Goal: Transaction & Acquisition: Register for event/course

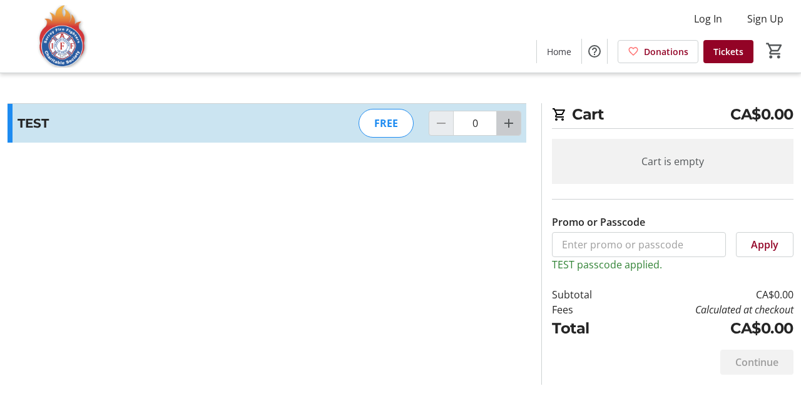
click at [517, 131] on span "Increment by one" at bounding box center [509, 123] width 24 height 24
type input "1"
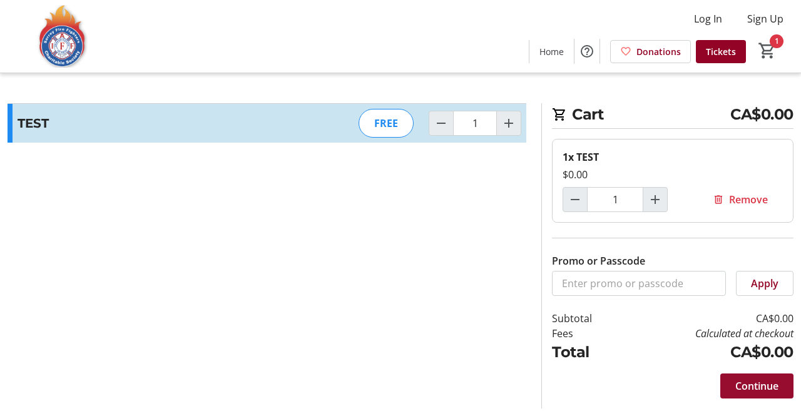
click at [763, 394] on span at bounding box center [756, 386] width 73 height 30
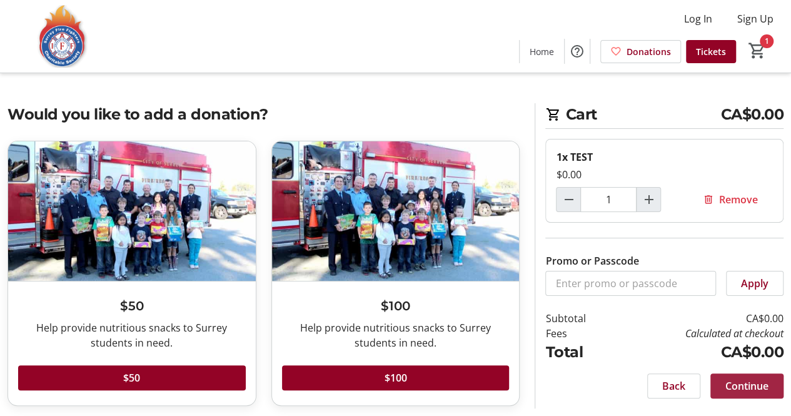
click at [763, 374] on span at bounding box center [747, 386] width 73 height 30
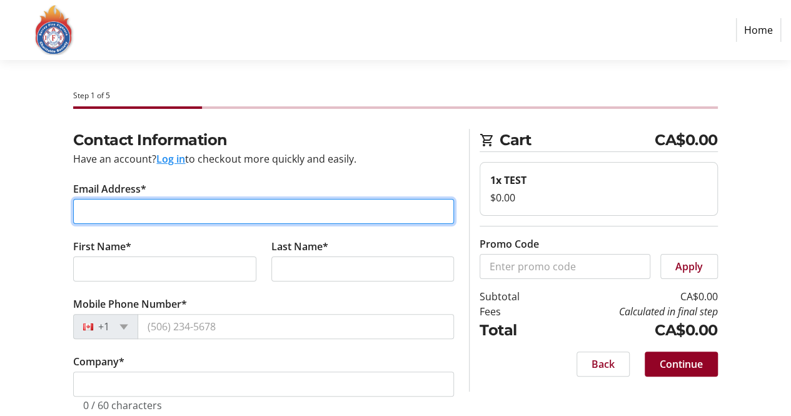
click at [395, 208] on input "Email Address*" at bounding box center [263, 211] width 381 height 25
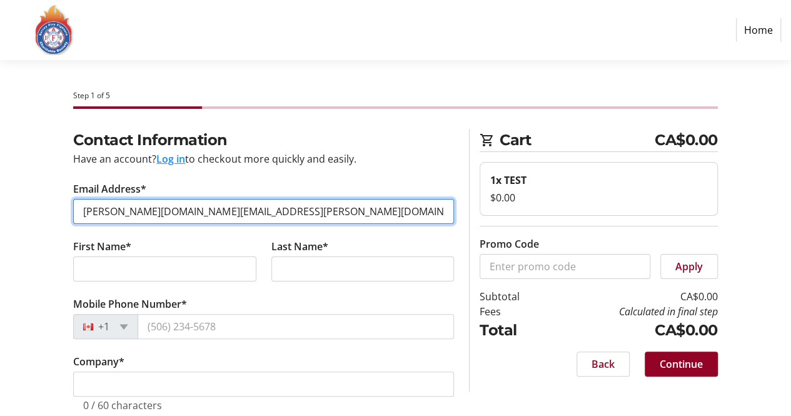
type input "amy.kim@surrey.ca"
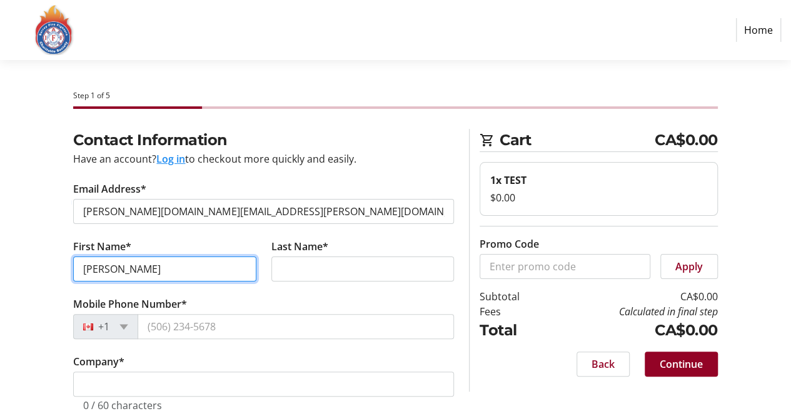
type input "Amy"
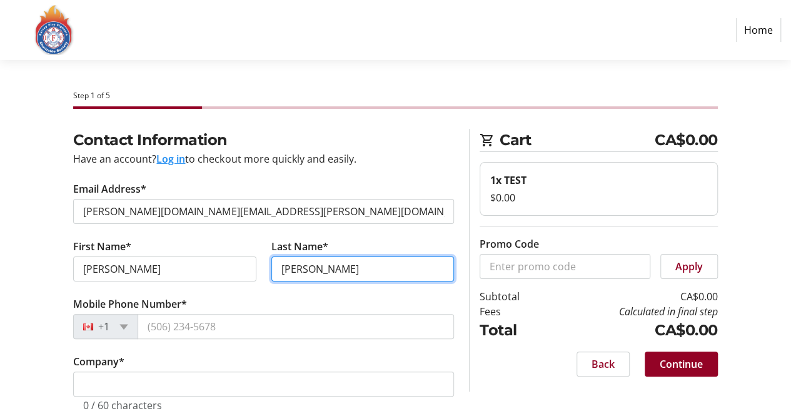
type input "Kim"
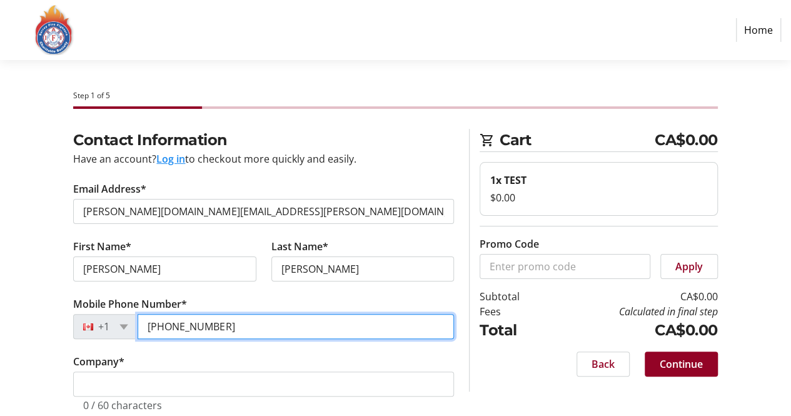
type input "(778) 988-7291"
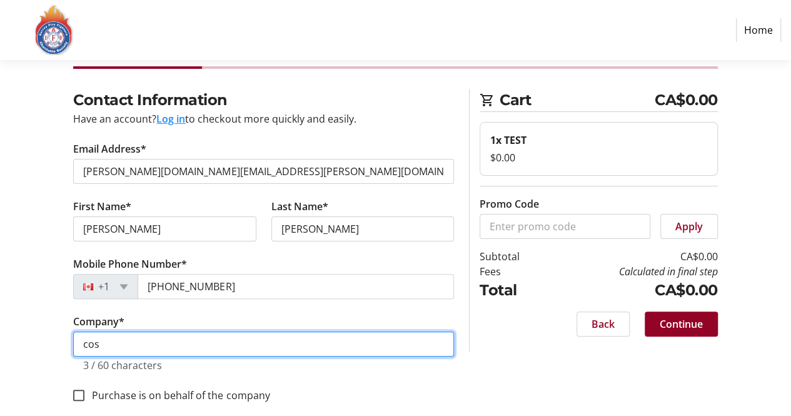
scroll to position [55, 0]
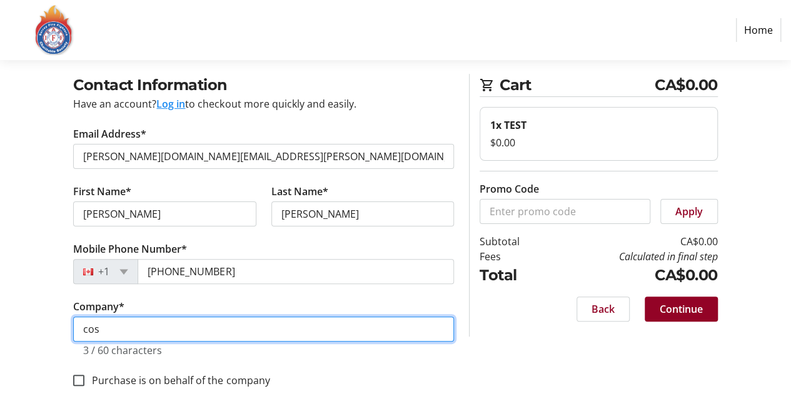
type input "cos"
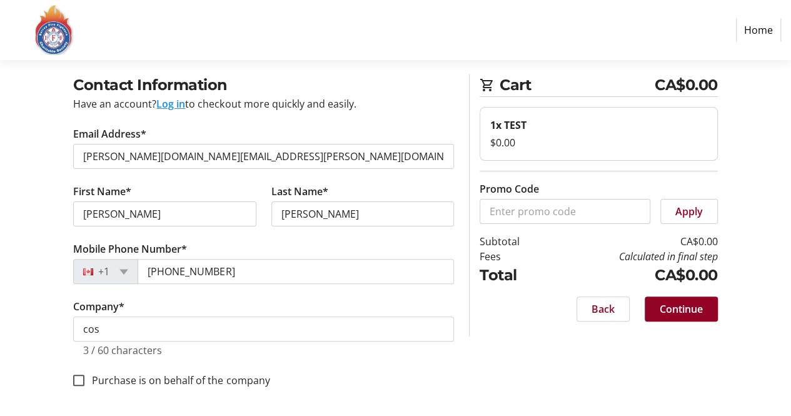
click at [180, 372] on div "Purchase is on behalf of the company" at bounding box center [263, 380] width 381 height 16
click at [172, 382] on label "Purchase is on behalf of the company" at bounding box center [176, 380] width 185 height 15
click at [84, 382] on input "Purchase is on behalf of the company" at bounding box center [78, 380] width 11 height 11
checkbox input "true"
click at [693, 305] on span "Continue" at bounding box center [681, 309] width 43 height 15
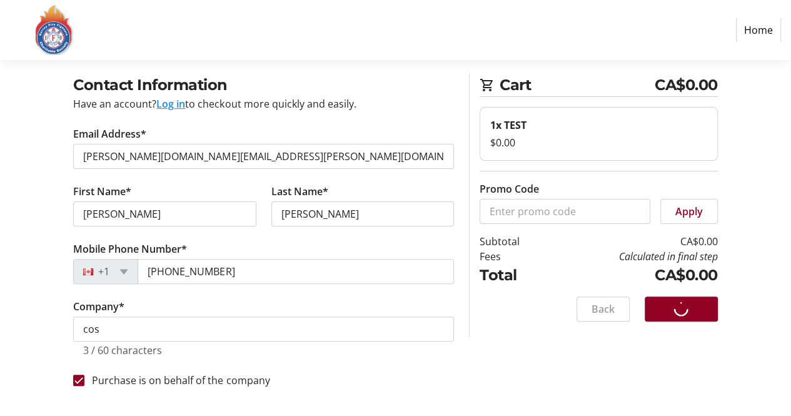
scroll to position [0, 0]
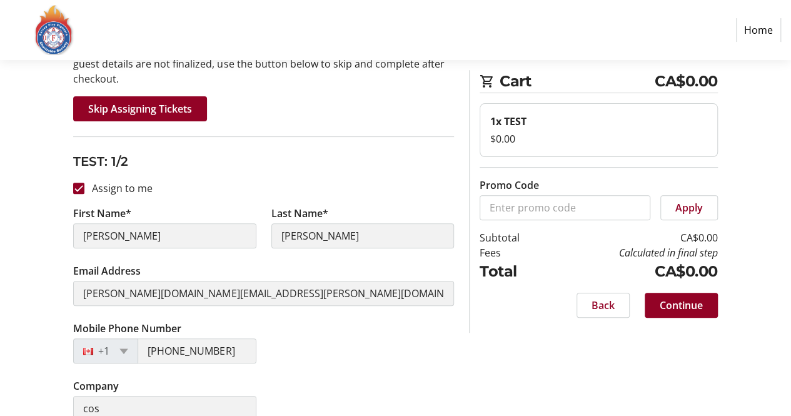
scroll to position [125, 0]
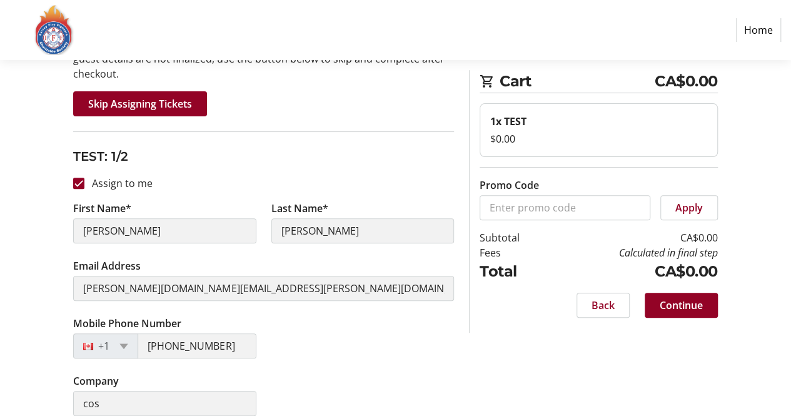
click at [124, 183] on label "Assign to me" at bounding box center [118, 183] width 68 height 15
click at [84, 183] on input "Assign to me" at bounding box center [78, 183] width 11 height 11
checkbox input "false"
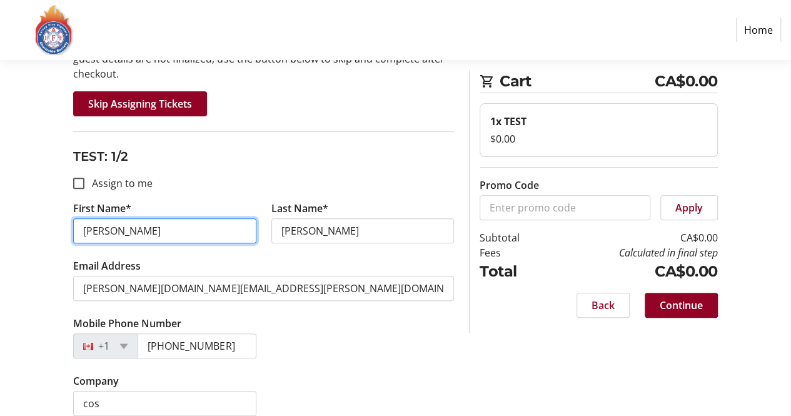
drag, startPoint x: 126, startPoint y: 238, endPoint x: 9, endPoint y: 220, distance: 117.9
click at [9, 220] on div "Assign Tickets Enter details for each attendee so that they receive their ticke…" at bounding box center [395, 367] width 791 height 727
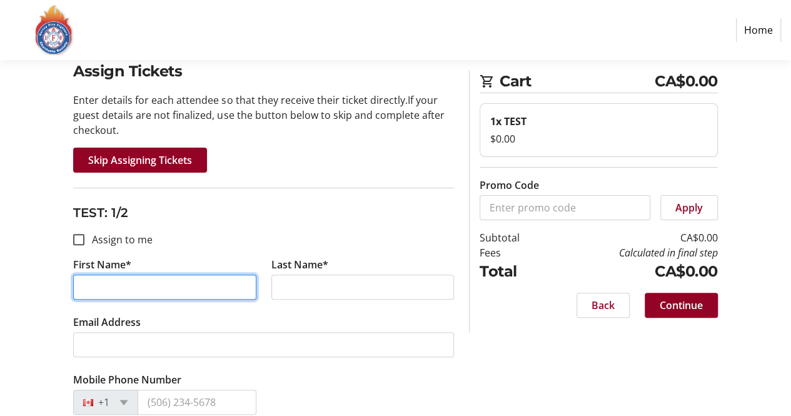
scroll to position [61, 0]
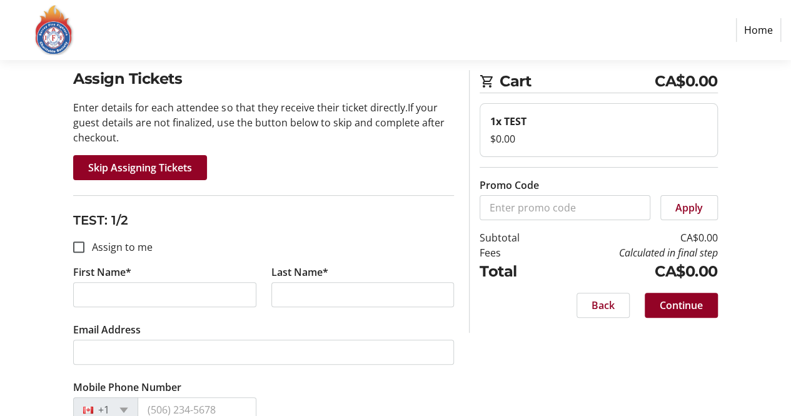
click at [85, 248] on div at bounding box center [79, 247] width 30 height 30
checkbox input "true"
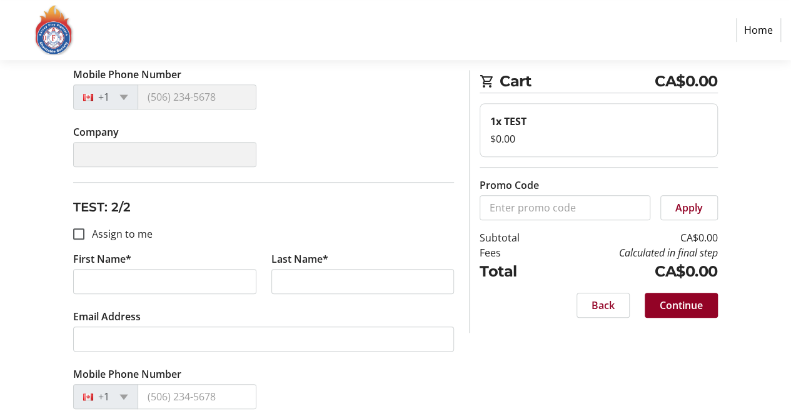
type input "[PERSON_NAME]"
type input "[PERSON_NAME][DOMAIN_NAME][EMAIL_ADDRESS][PERSON_NAME][DOMAIN_NAME]"
type input "(778) 988-7291"
type input "cos"
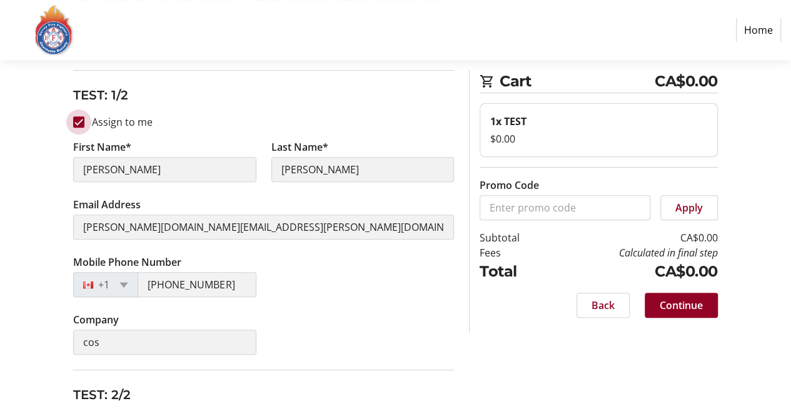
scroll to position [0, 0]
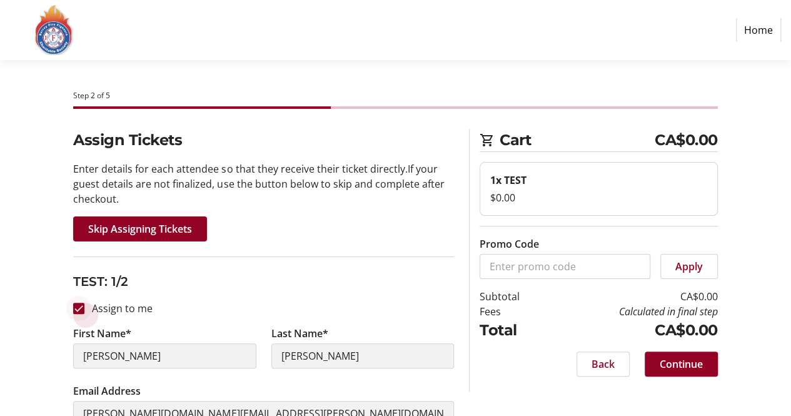
click at [86, 303] on div at bounding box center [79, 308] width 30 height 30
checkbox input "false"
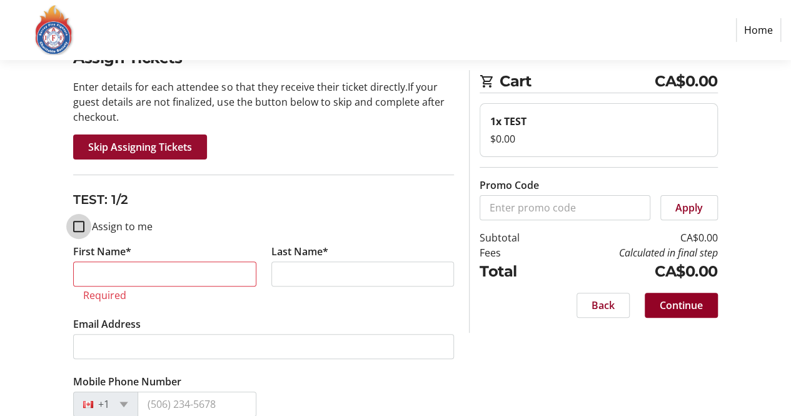
scroll to position [63, 0]
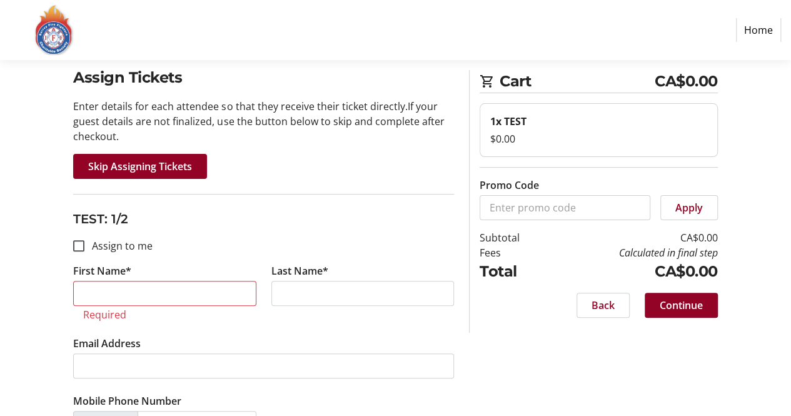
click at [114, 243] on label "Assign to me" at bounding box center [118, 245] width 68 height 15
click at [84, 243] on input "Assign to me" at bounding box center [78, 245] width 11 height 11
checkbox input "true"
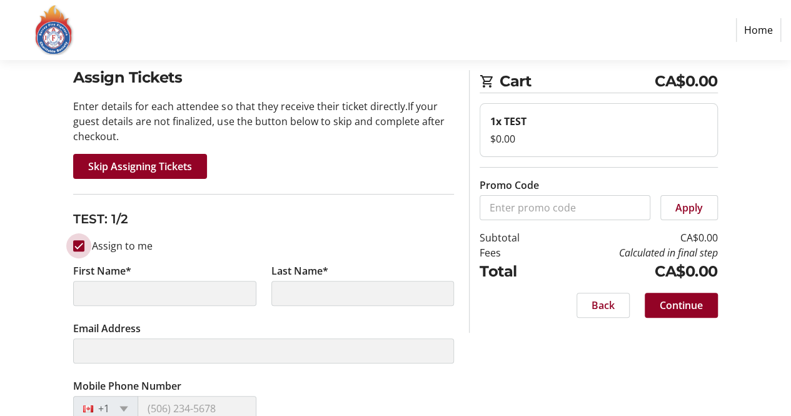
type input "[PERSON_NAME]"
type input "[PERSON_NAME][DOMAIN_NAME][EMAIL_ADDRESS][PERSON_NAME][DOMAIN_NAME]"
type input "(778) 988-7291"
type input "cos"
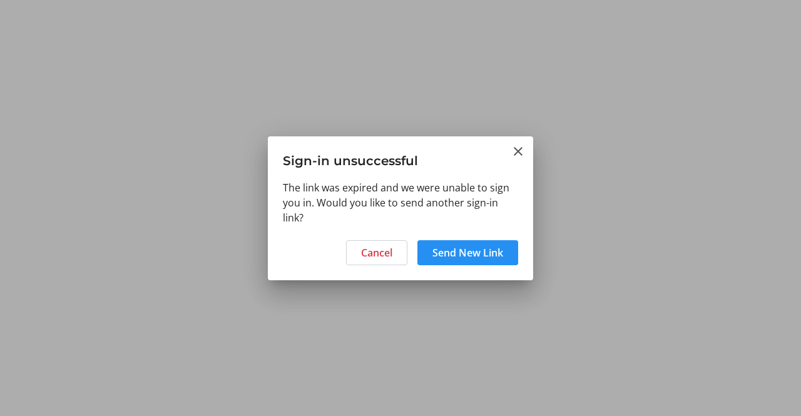
click at [458, 255] on span "Send New Link" at bounding box center [467, 252] width 71 height 15
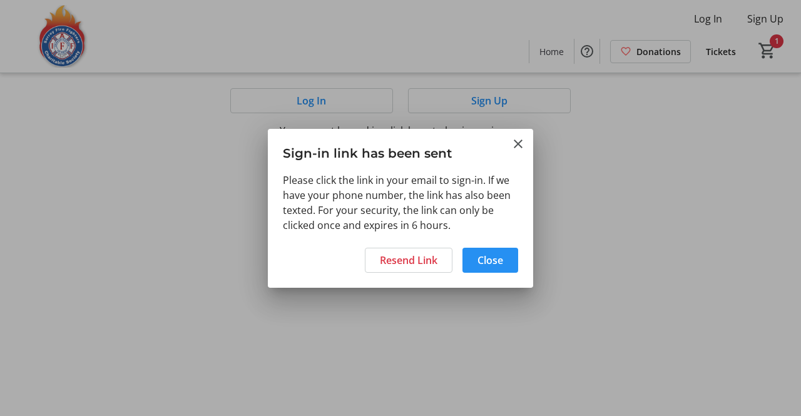
click at [496, 260] on span "Close" at bounding box center [490, 260] width 26 height 15
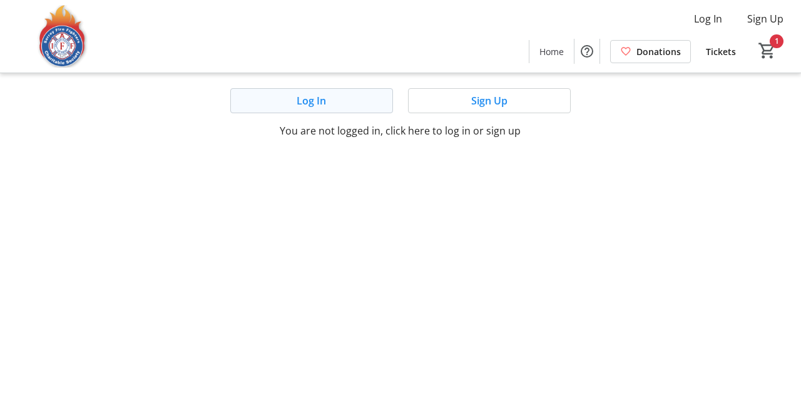
click at [379, 98] on span at bounding box center [311, 101] width 161 height 30
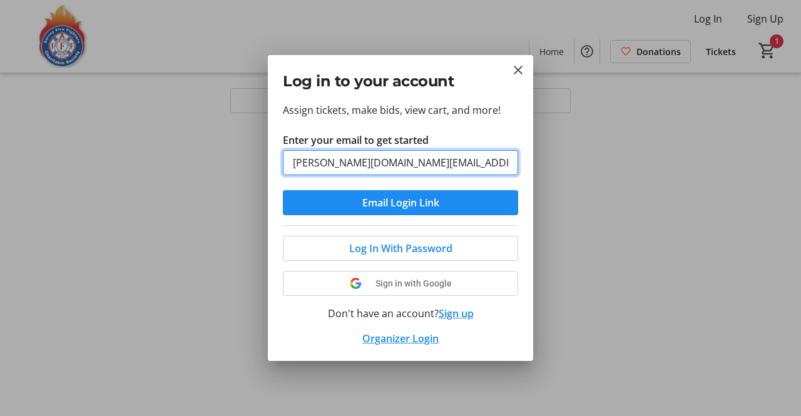
type input "amy.kim@surrey.ca"
click at [283, 190] on button "Email Login Link" at bounding box center [400, 202] width 235 height 25
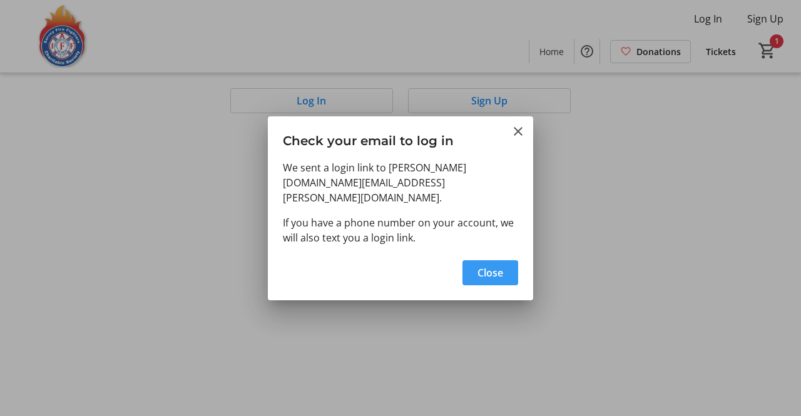
click at [462, 260] on button "Close" at bounding box center [490, 272] width 56 height 25
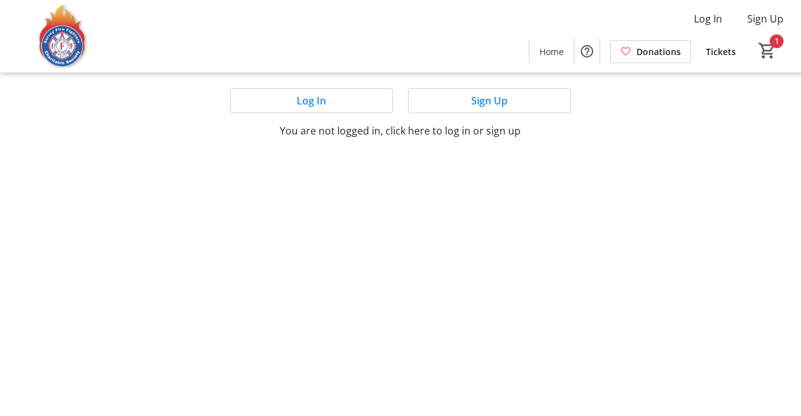
click at [567, 263] on mat-sidenav-content "Log In Sign Up Home Donations Tickets 1 Home Donations Tickets Log In Sign Up Y…" at bounding box center [400, 208] width 801 height 416
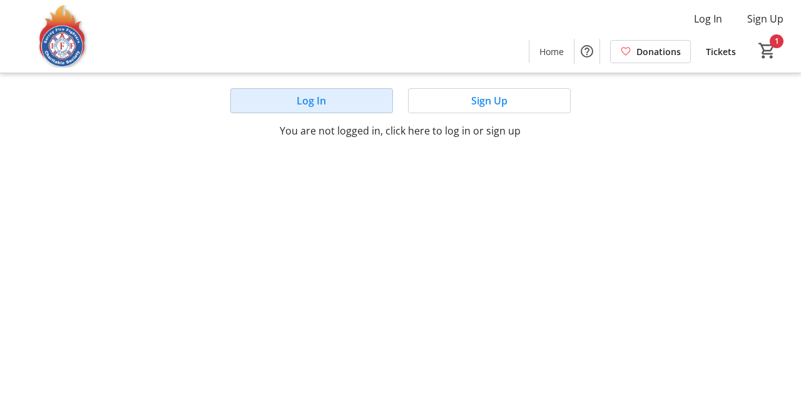
click at [348, 96] on span at bounding box center [311, 101] width 161 height 30
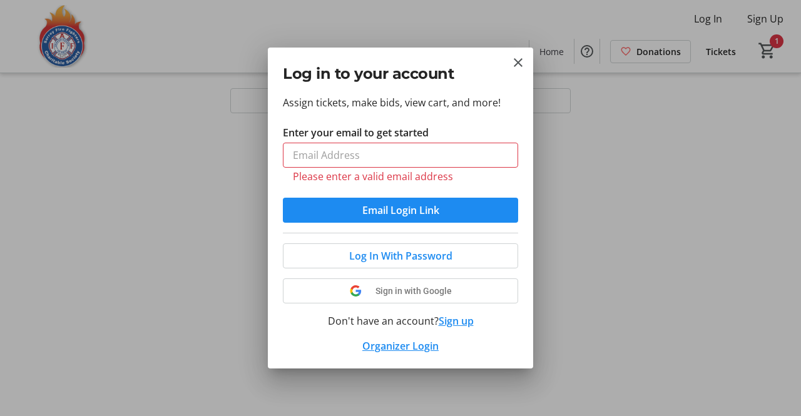
click at [459, 318] on button "Sign up" at bounding box center [456, 320] width 35 height 15
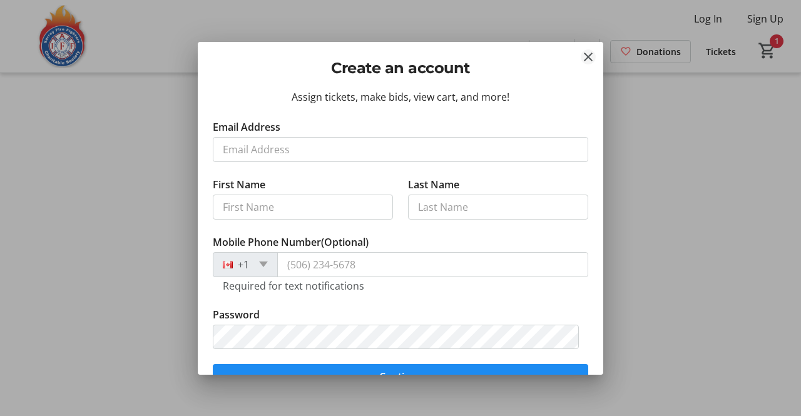
click at [584, 61] on mat-icon "Close" at bounding box center [588, 56] width 15 height 15
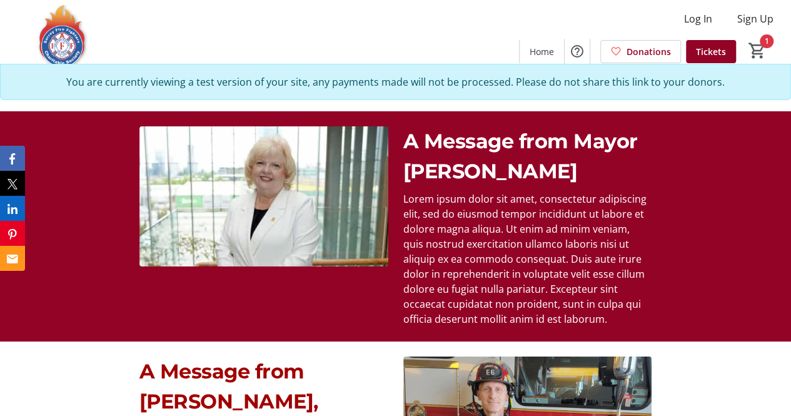
scroll to position [1814, 0]
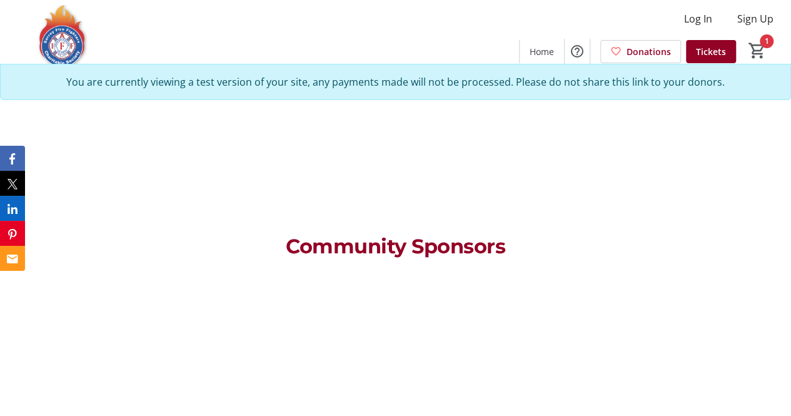
scroll to position [3508, 0]
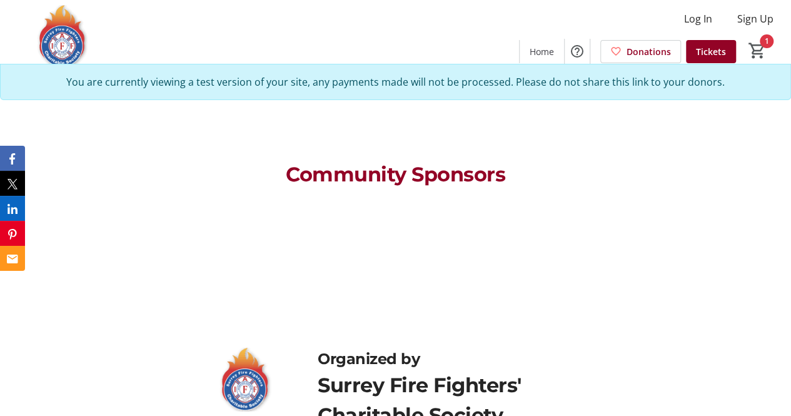
click at [716, 350] on div "Organized by Surrey Fire Fighters' Charitable Society" at bounding box center [395, 388] width 791 height 113
